Goal: Information Seeking & Learning: Find specific fact

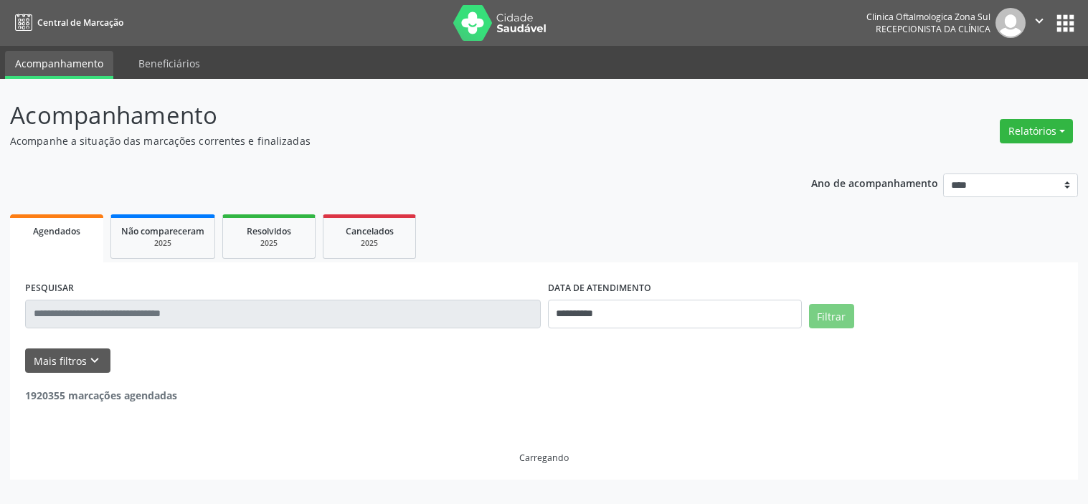
select select "*"
click at [90, 369] on button "Mais filtros keyboard_arrow_down" at bounding box center [67, 360] width 85 height 25
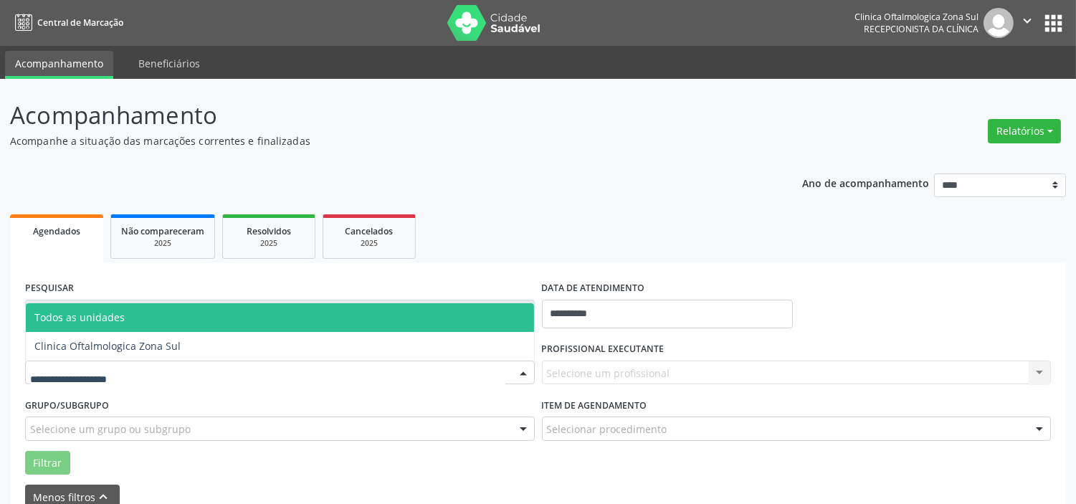
click at [170, 371] on div at bounding box center [280, 373] width 510 height 24
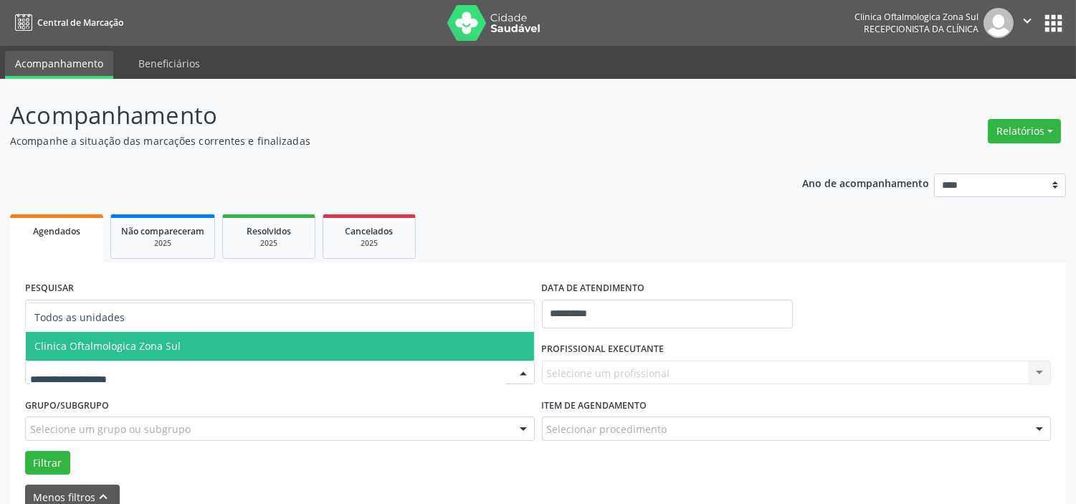
click at [171, 348] on span "Clinica Oftalmologica Zona Sul" at bounding box center [107, 346] width 146 height 14
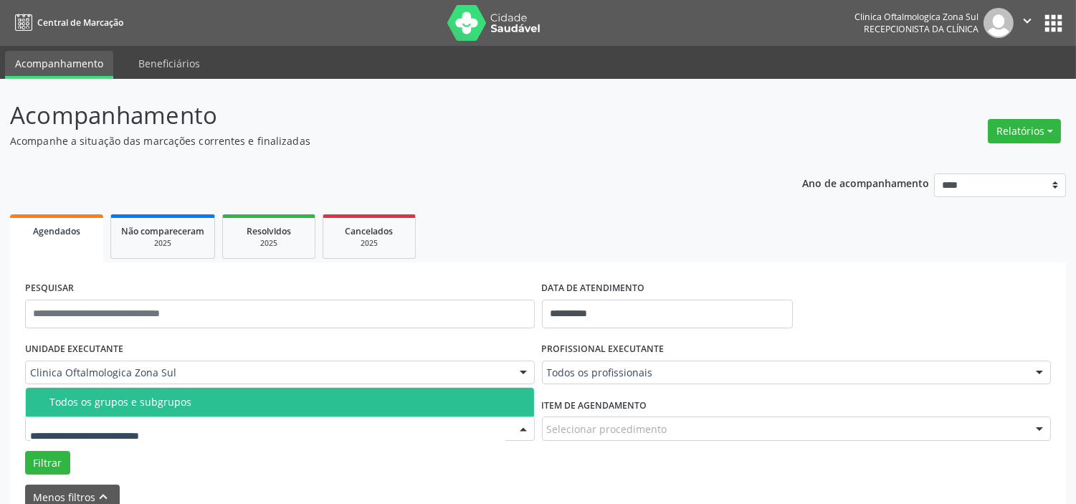
drag, startPoint x: 169, startPoint y: 434, endPoint x: 171, endPoint y: 427, distance: 8.0
click at [174, 407] on div "Todos os grupos e subgrupos" at bounding box center [287, 401] width 476 height 11
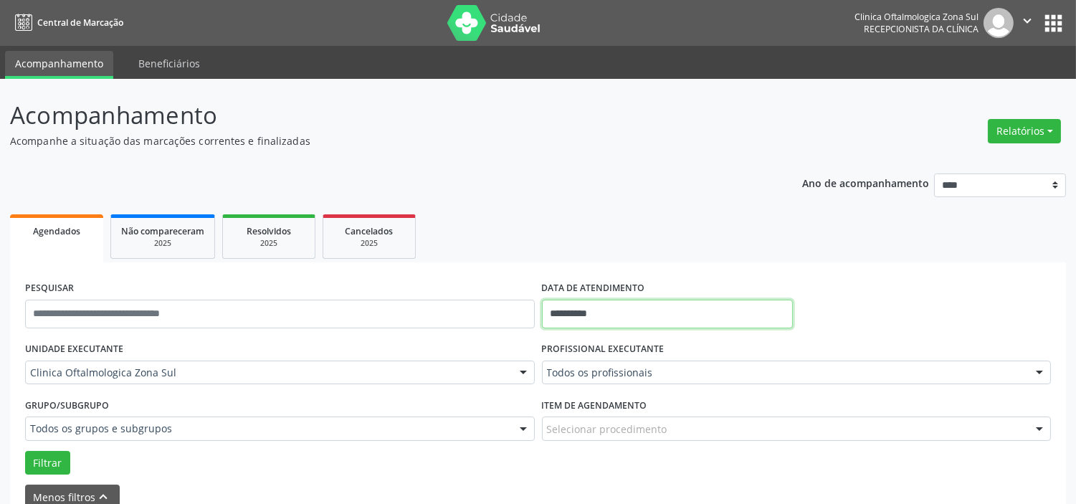
click at [614, 311] on input "**********" at bounding box center [667, 314] width 251 height 29
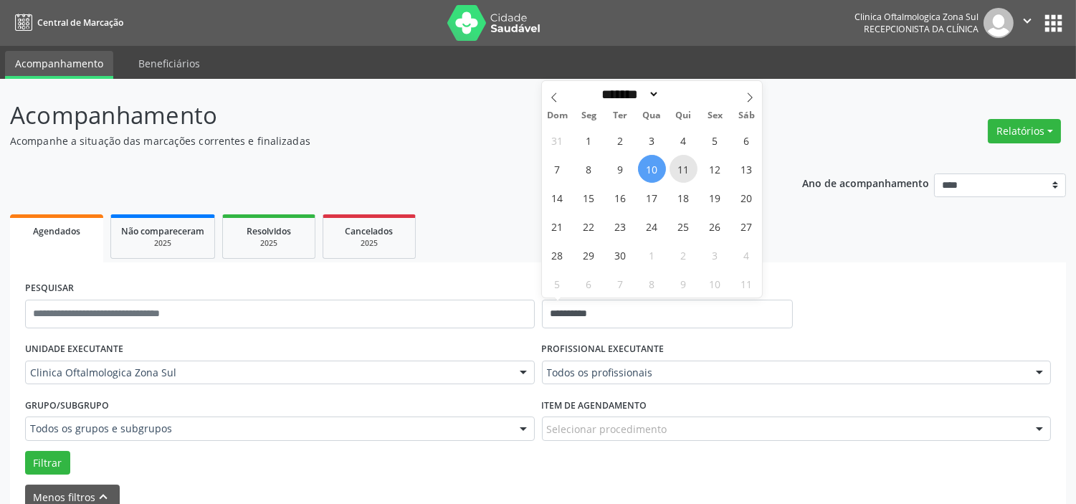
click at [683, 167] on span "11" at bounding box center [684, 169] width 28 height 28
type input "**********"
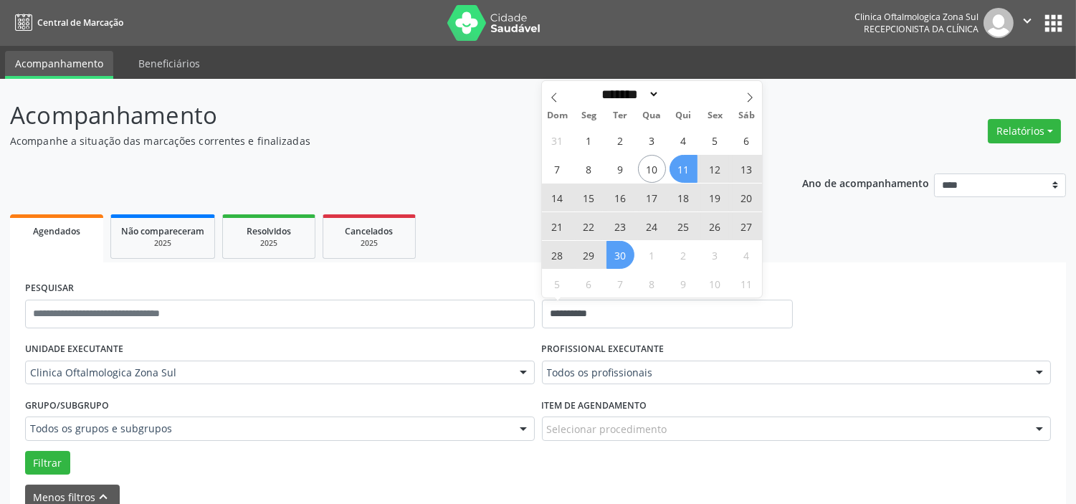
click at [624, 255] on span "30" at bounding box center [621, 255] width 28 height 28
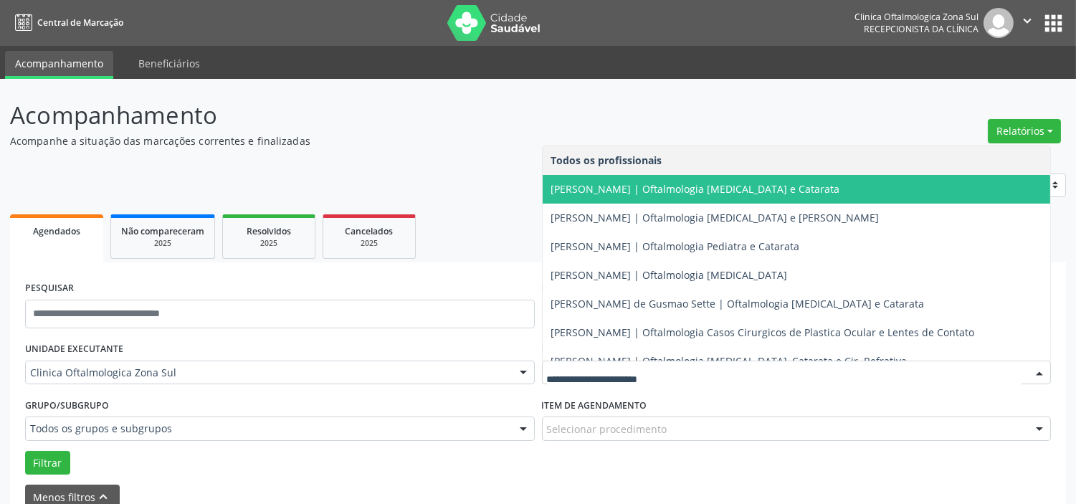
click at [622, 192] on span "[PERSON_NAME] | Oftalmologia [MEDICAL_DATA] e Catarata" at bounding box center [695, 189] width 289 height 14
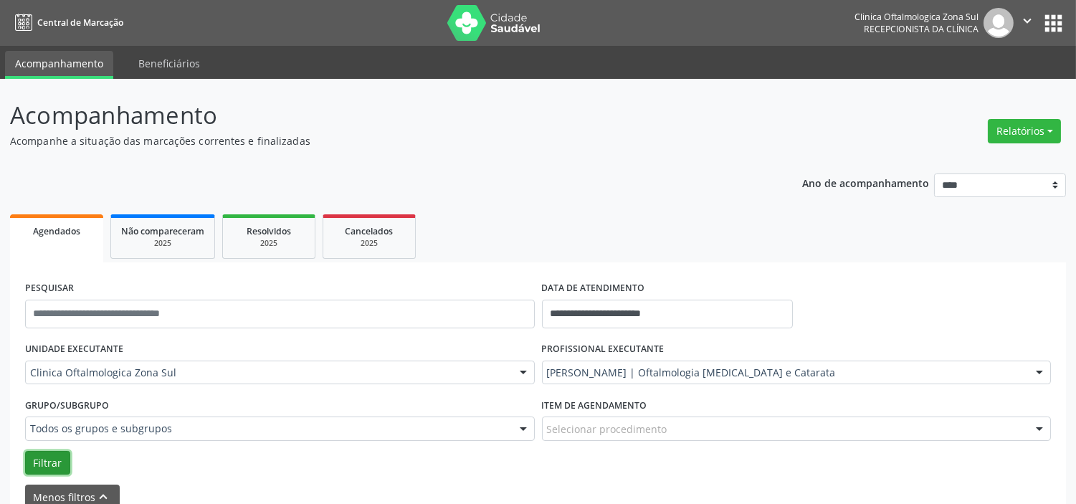
click at [57, 459] on button "Filtrar" at bounding box center [47, 463] width 45 height 24
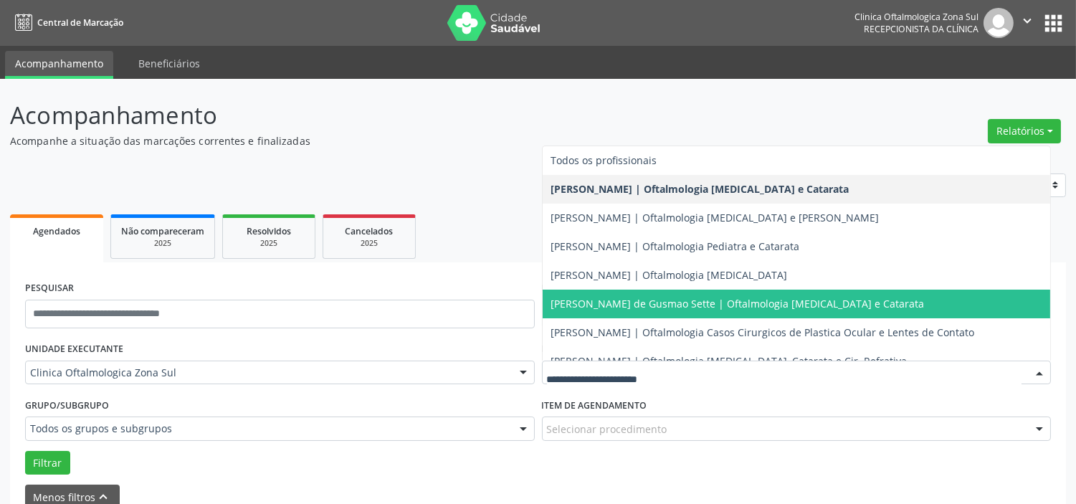
scroll to position [130, 0]
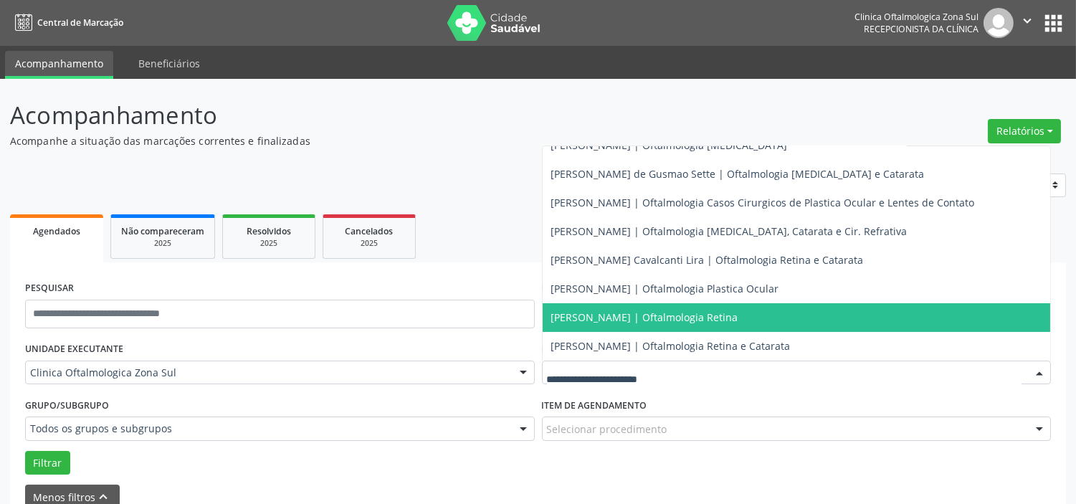
click at [612, 319] on span "[PERSON_NAME] | Oftalmologia Retina" at bounding box center [644, 317] width 187 height 14
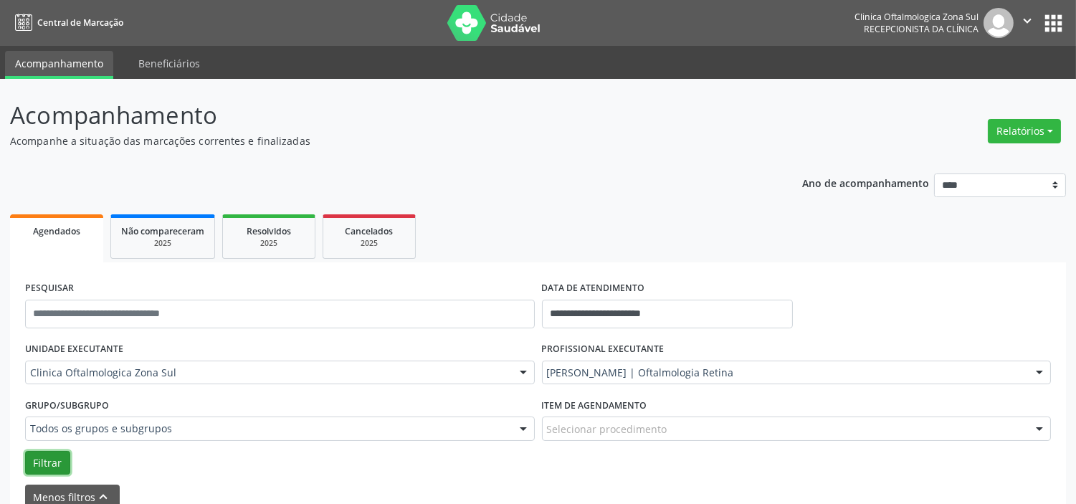
click at [43, 456] on button "Filtrar" at bounding box center [47, 463] width 45 height 24
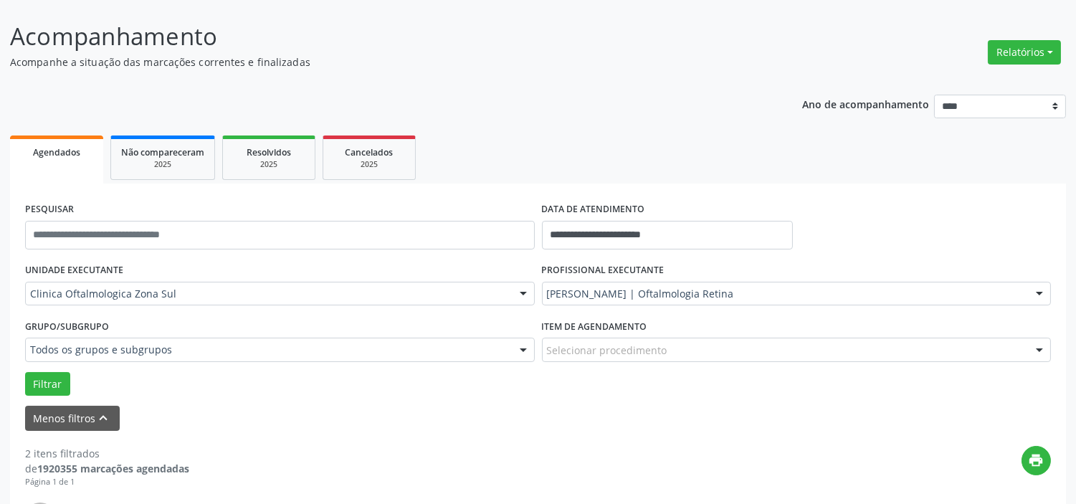
scroll to position [0, 0]
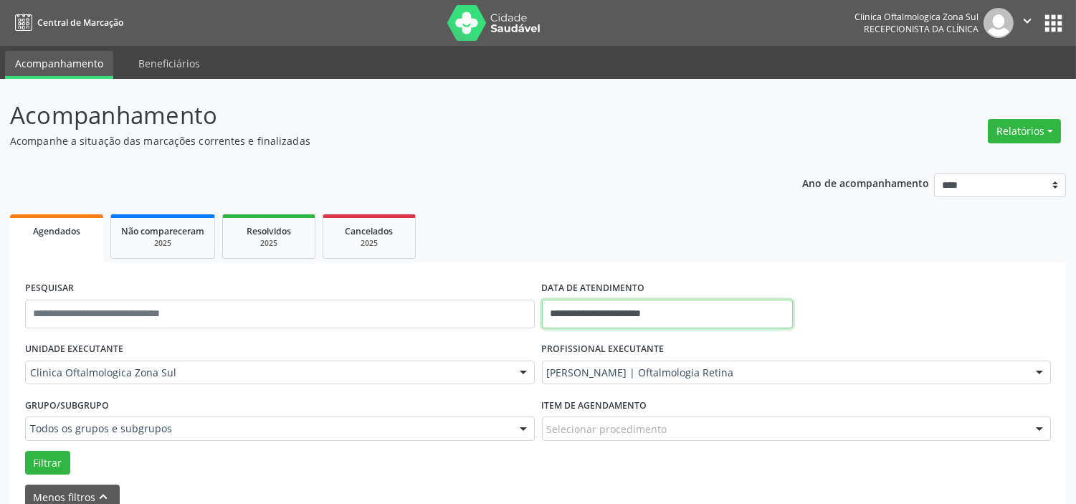
click at [678, 313] on input "**********" at bounding box center [667, 314] width 251 height 29
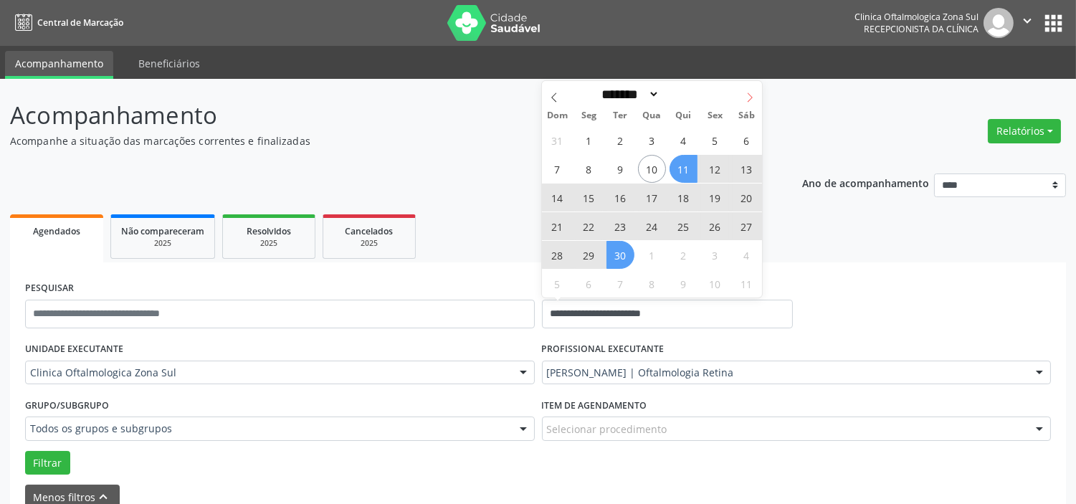
click at [747, 95] on icon at bounding box center [750, 97] width 10 height 10
select select "*"
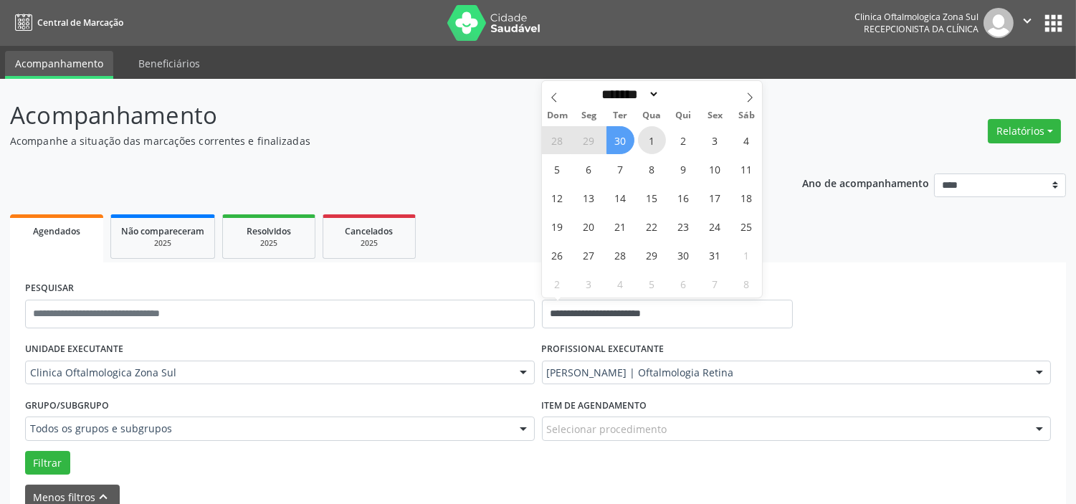
click at [647, 139] on span "1" at bounding box center [652, 140] width 28 height 28
type input "**********"
click at [751, 95] on icon at bounding box center [750, 97] width 10 height 10
select select "**"
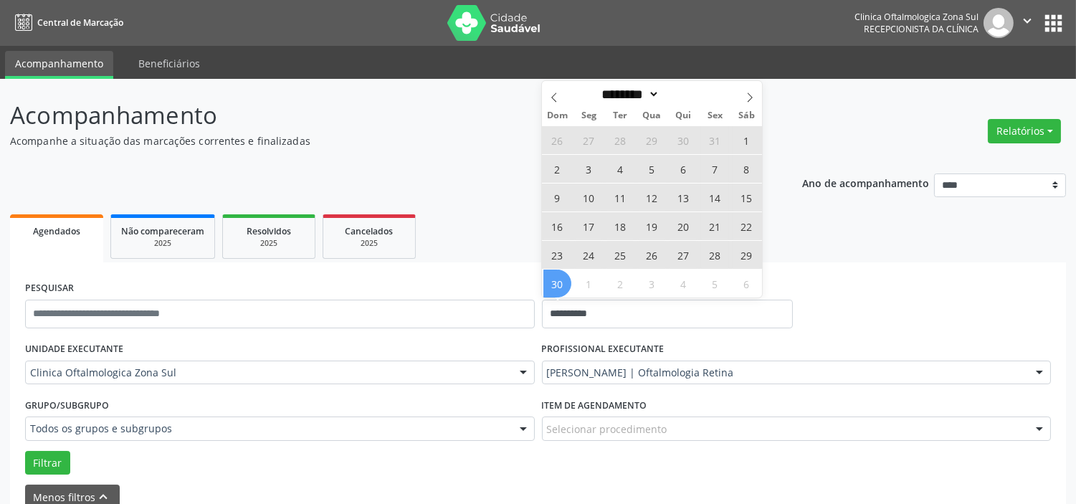
click at [567, 280] on span "30" at bounding box center [557, 284] width 28 height 28
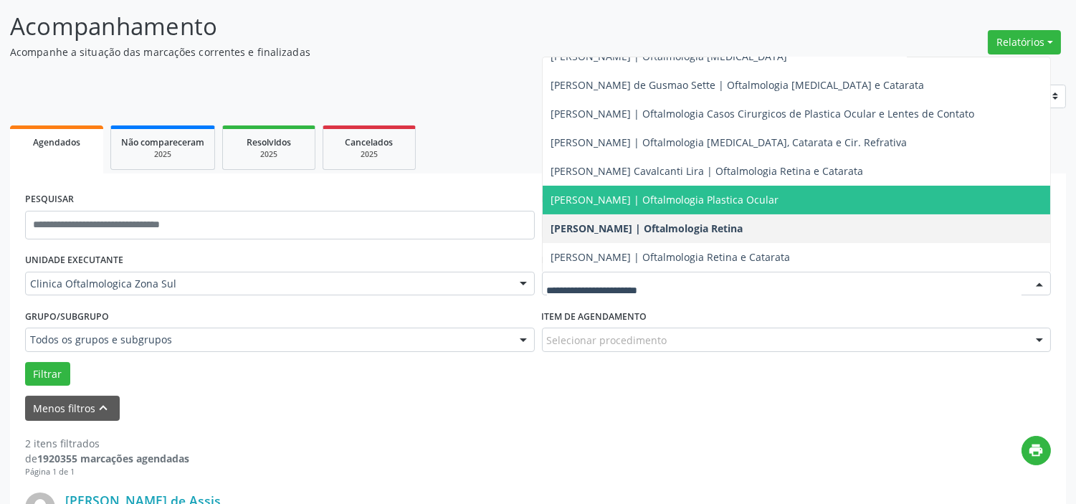
scroll to position [159, 0]
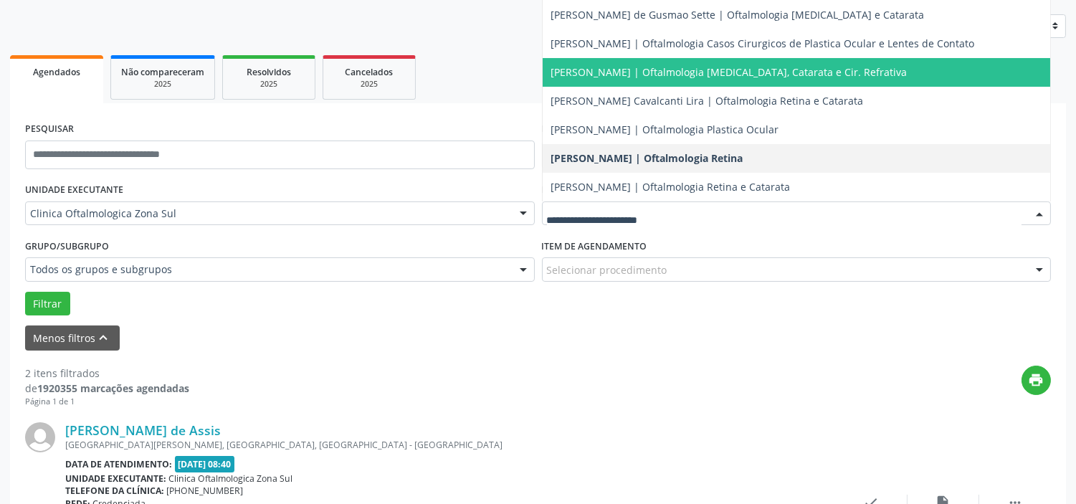
click at [619, 77] on span "[PERSON_NAME] | Oftalmologia [MEDICAL_DATA], Catarata e Cir. Refrativa" at bounding box center [729, 72] width 356 height 14
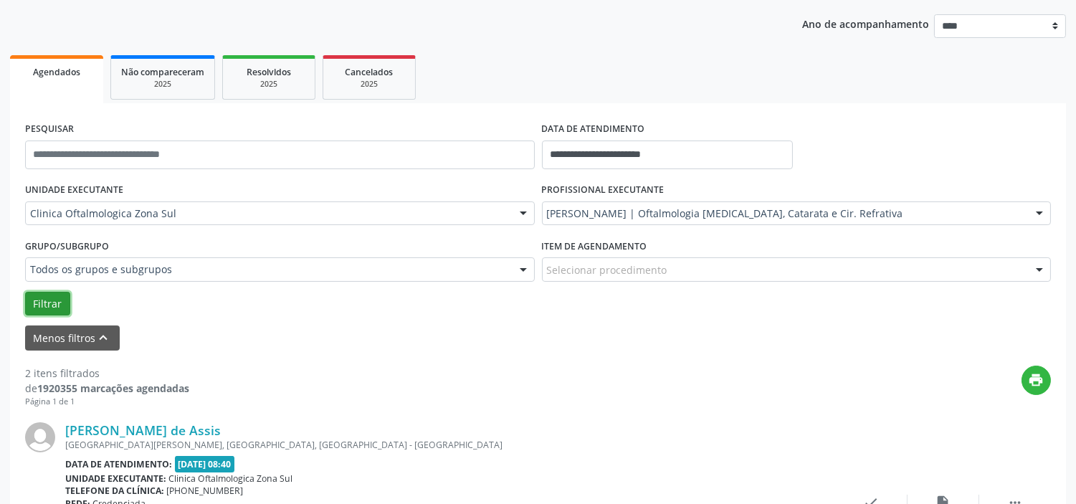
click at [55, 299] on button "Filtrar" at bounding box center [47, 304] width 45 height 24
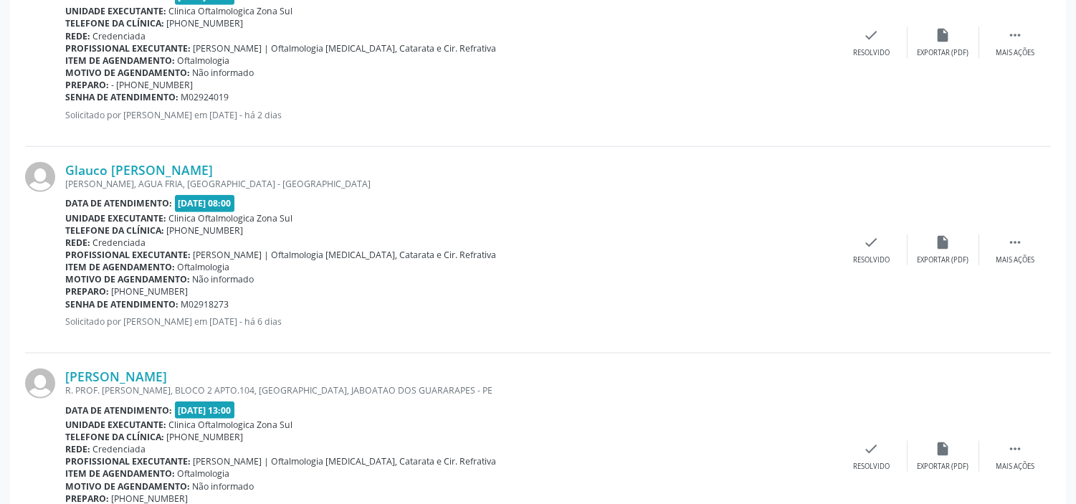
scroll to position [3228, 0]
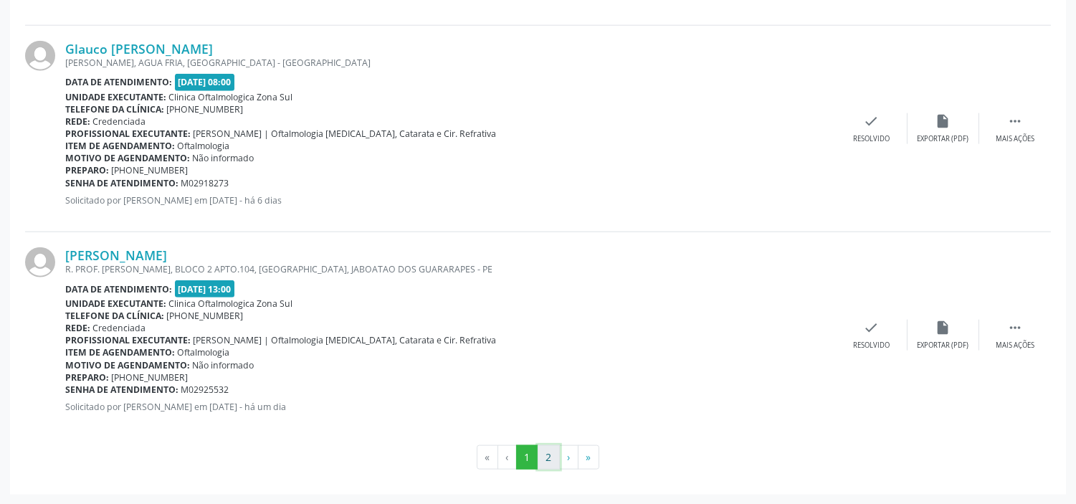
click at [554, 454] on button "2" at bounding box center [549, 457] width 22 height 24
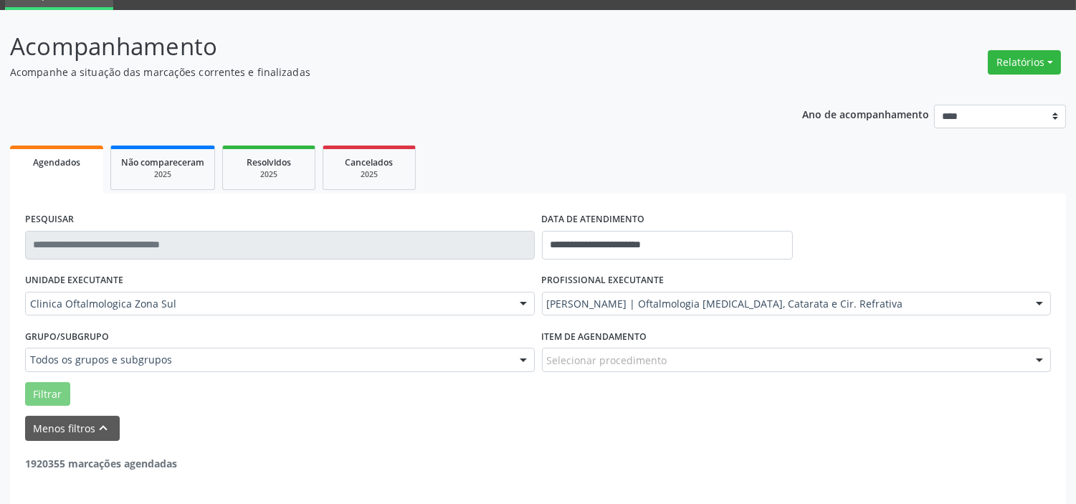
scroll to position [41, 0]
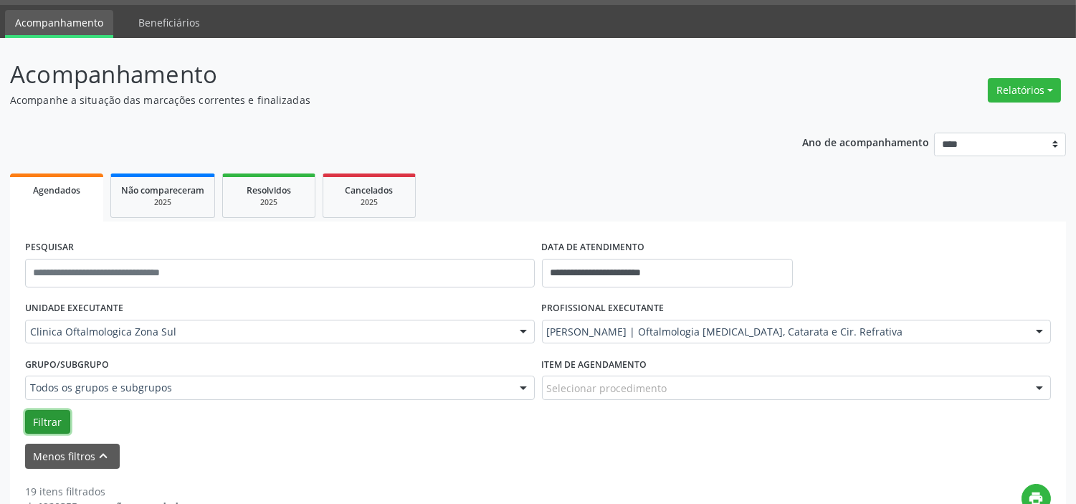
click at [37, 427] on button "Filtrar" at bounding box center [47, 422] width 45 height 24
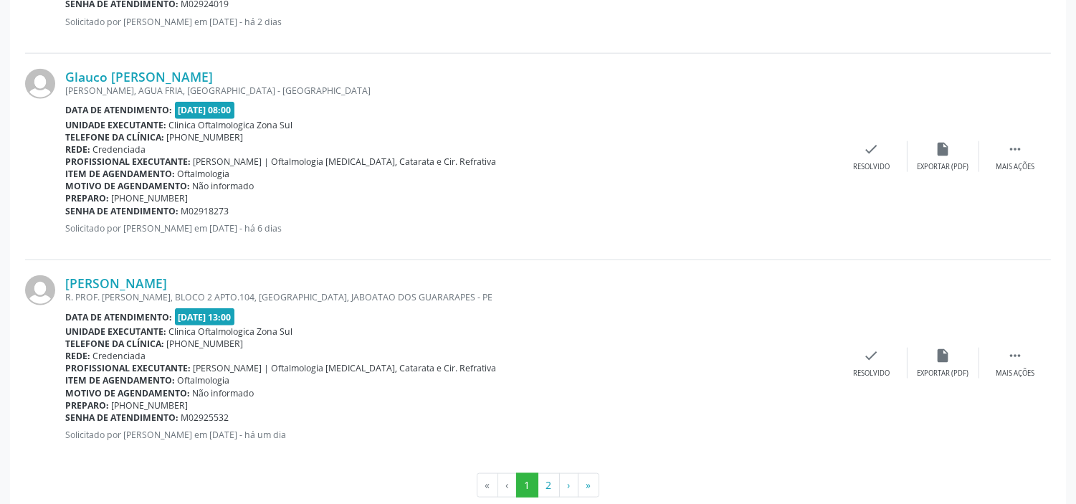
scroll to position [3228, 0]
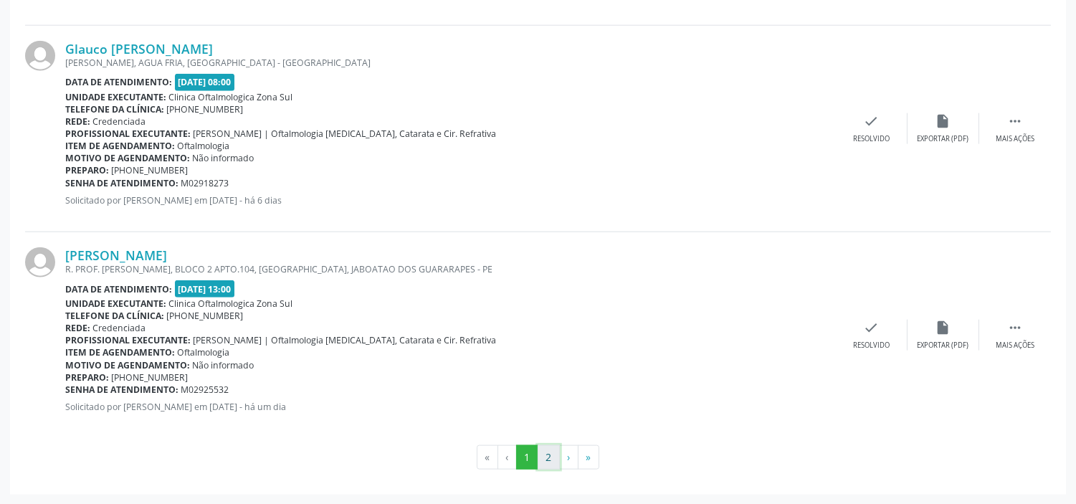
click at [550, 462] on button "2" at bounding box center [549, 457] width 22 height 24
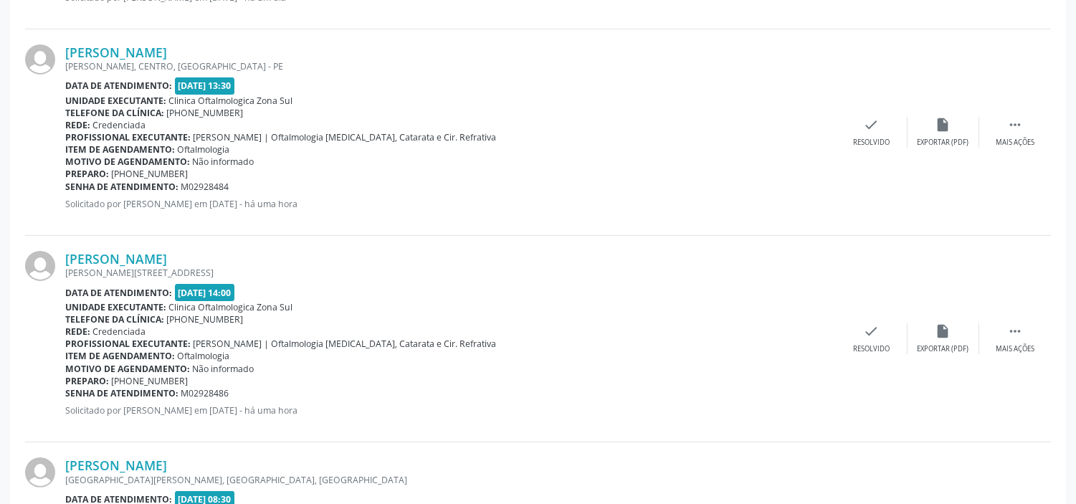
scroll to position [717, 0]
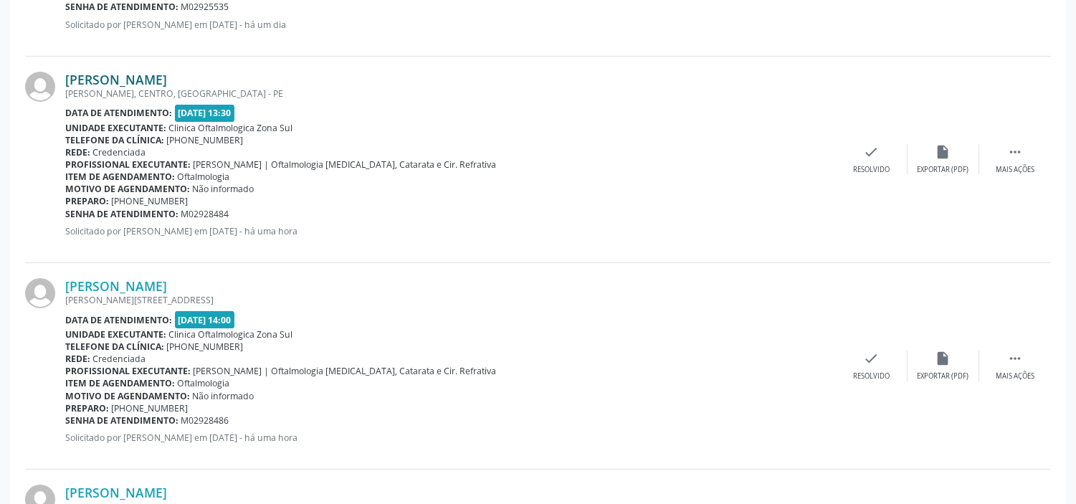
click at [122, 82] on link "[PERSON_NAME]" at bounding box center [116, 80] width 102 height 16
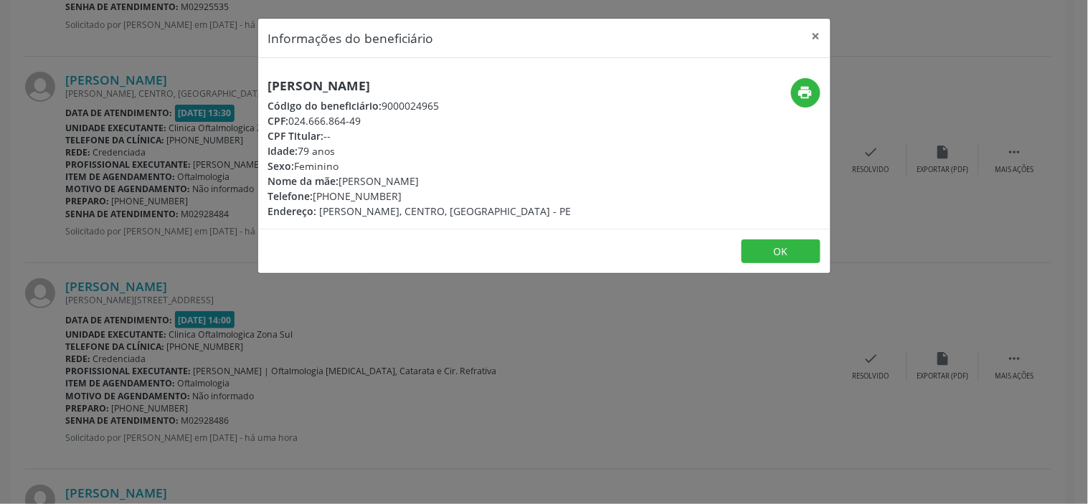
drag, startPoint x: 366, startPoint y: 119, endPoint x: 293, endPoint y: 120, distance: 73.1
click at [293, 120] on div "CPF: 024.666.864-49" at bounding box center [419, 120] width 303 height 15
copy div "024.666.864-49"
click at [297, 339] on div "Informações do beneficiário × [PERSON_NAME] Código do beneficiário: 9000024965 …" at bounding box center [544, 252] width 1088 height 504
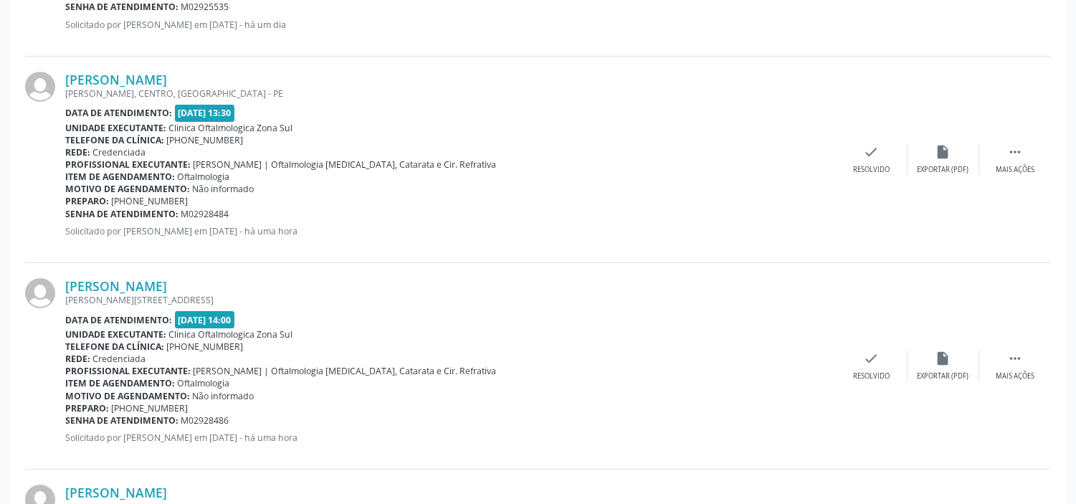
drag, startPoint x: 232, startPoint y: 215, endPoint x: 65, endPoint y: 215, distance: 167.1
click at [65, 215] on div "Senha de atendimento: M02928484" at bounding box center [450, 214] width 771 height 12
copy div "Senha de atendimento: M02928484"
click at [167, 280] on link "[PERSON_NAME]" at bounding box center [116, 286] width 102 height 16
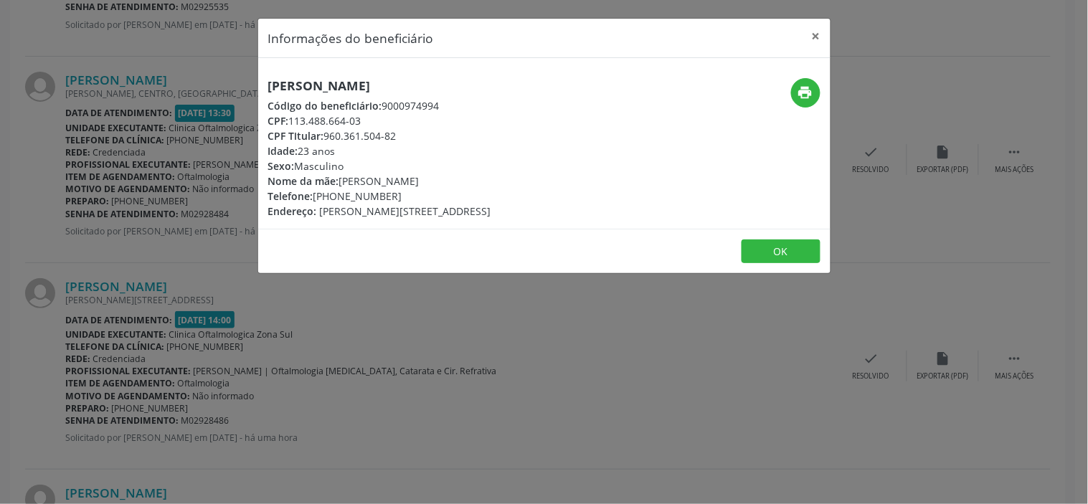
drag, startPoint x: 375, startPoint y: 122, endPoint x: 294, endPoint y: 123, distance: 81.0
click at [294, 123] on div "CPF: 113.488.664-03" at bounding box center [379, 120] width 223 height 15
copy div "113.488.664-03"
drag, startPoint x: 389, startPoint y: 194, endPoint x: 326, endPoint y: 194, distance: 63.1
click at [331, 194] on div "Telefone: [PHONE_NUMBER]" at bounding box center [379, 196] width 223 height 15
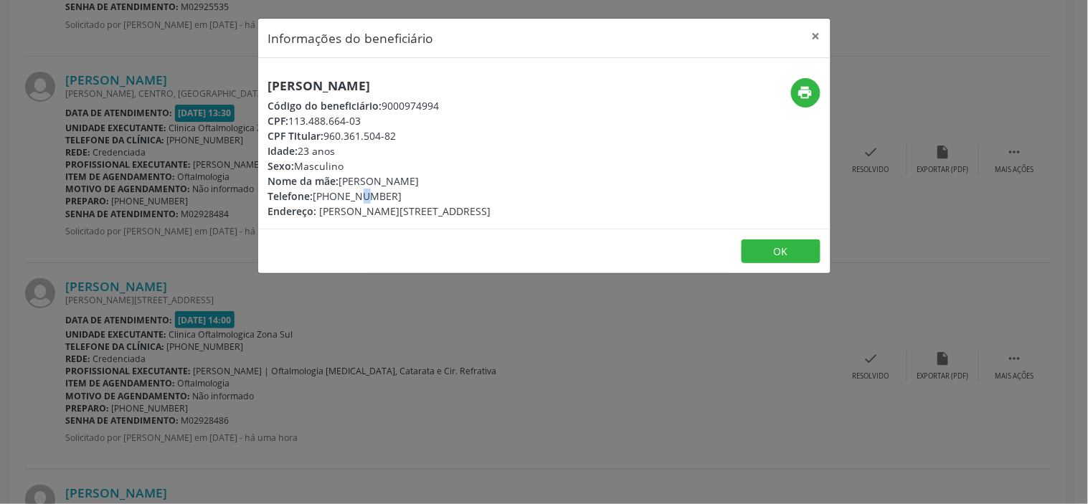
click at [318, 192] on div "Telefone: [PHONE_NUMBER]" at bounding box center [379, 196] width 223 height 15
drag, startPoint x: 390, startPoint y: 195, endPoint x: 314, endPoint y: 195, distance: 76.0
click at [314, 195] on div "Telefone: [PHONE_NUMBER]" at bounding box center [379, 196] width 223 height 15
copy div "[PHONE_NUMBER]"
click at [295, 332] on div "Informações do beneficiário × [PERSON_NAME] Código do beneficiário: 9000974994 …" at bounding box center [544, 252] width 1088 height 504
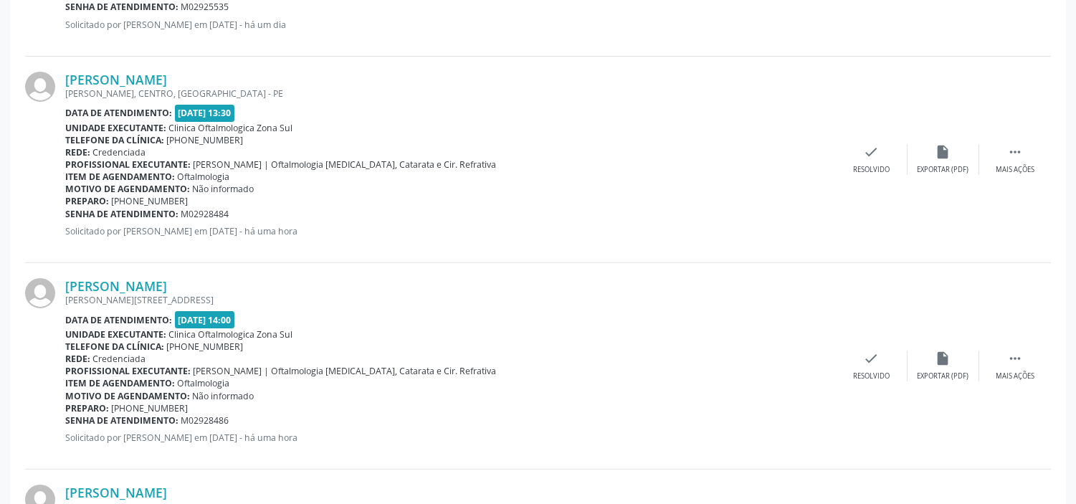
drag, startPoint x: 234, startPoint y: 418, endPoint x: 66, endPoint y: 413, distance: 168.6
click at [66, 414] on div "Senha de atendimento: M02928486" at bounding box center [450, 420] width 771 height 12
copy div "Senha de atendimento: M02928486"
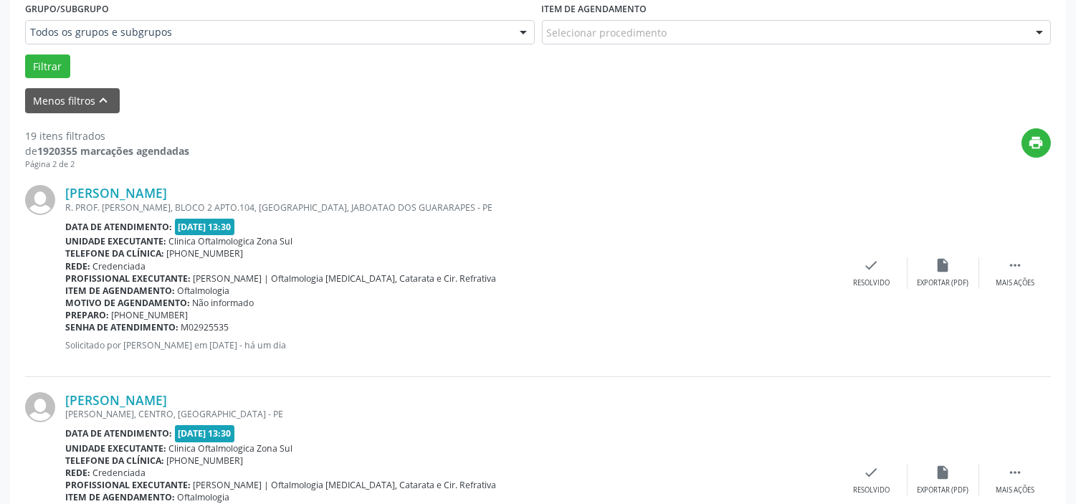
scroll to position [0, 0]
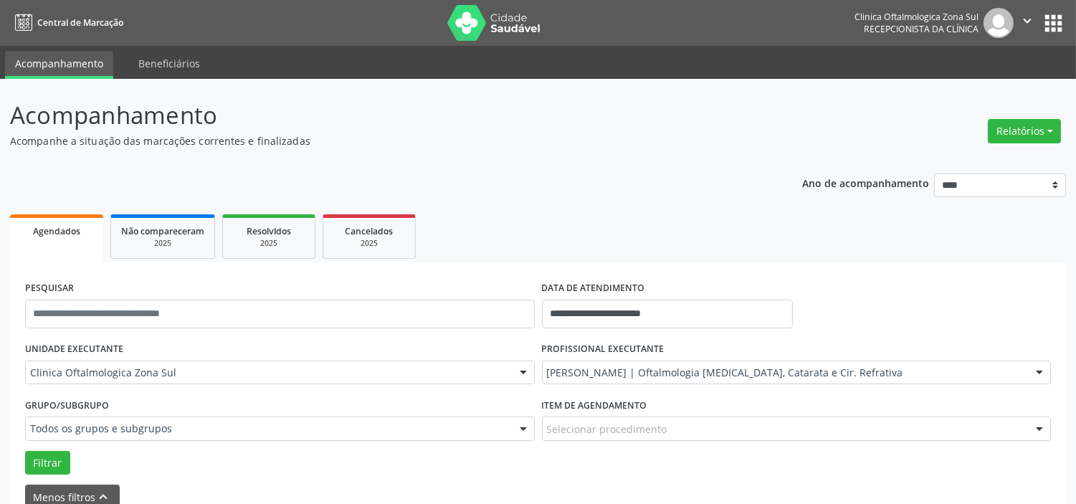
click at [1023, 16] on icon "" at bounding box center [1028, 21] width 16 height 16
click at [964, 87] on link "Sair" at bounding box center [990, 87] width 99 height 20
